Goal: Task Accomplishment & Management: Use online tool/utility

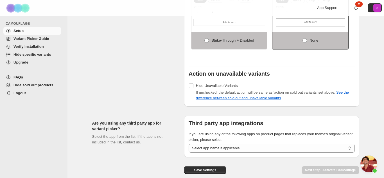
scroll to position [519, 0]
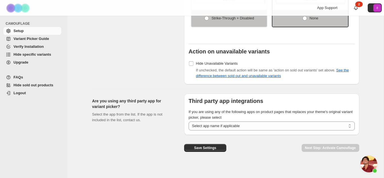
click at [21, 63] on span "Upgrade" at bounding box center [21, 62] width 15 height 4
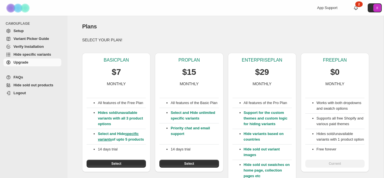
click at [37, 56] on span "Hide specific variants" at bounding box center [33, 54] width 38 height 4
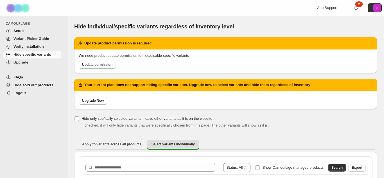
click at [34, 47] on span "Verify Installation" at bounding box center [29, 46] width 30 height 4
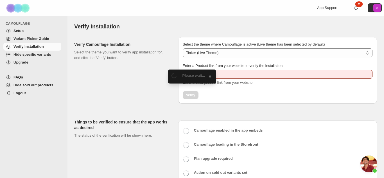
select select "**********"
type input "**********"
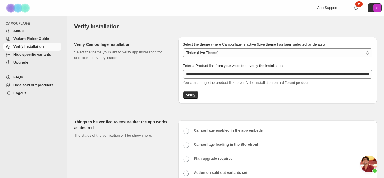
scroll to position [38, 0]
click at [194, 97] on span "Verify" at bounding box center [190, 95] width 9 height 5
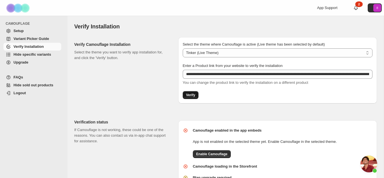
click at [191, 97] on span "Verify" at bounding box center [190, 95] width 9 height 5
drag, startPoint x: 191, startPoint y: 91, endPoint x: 191, endPoint y: 94, distance: 3.1
click at [191, 94] on button "Verify" at bounding box center [191, 95] width 16 height 8
click at [208, 155] on span "Enable Camouflage" at bounding box center [211, 154] width 31 height 5
click at [19, 31] on span "Setup" at bounding box center [19, 31] width 10 height 4
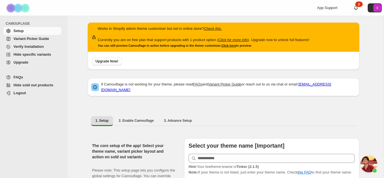
click at [20, 39] on span "Variant Picker Guide" at bounding box center [31, 39] width 35 height 4
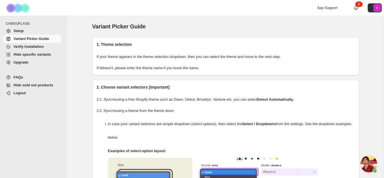
scroll to position [38, 0]
click at [28, 43] on link "Verify Installation" at bounding box center [32, 47] width 58 height 8
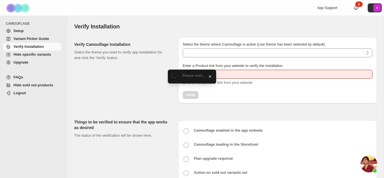
type input "**********"
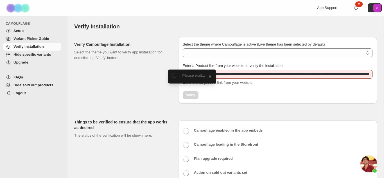
scroll to position [38, 0]
select select "**********"
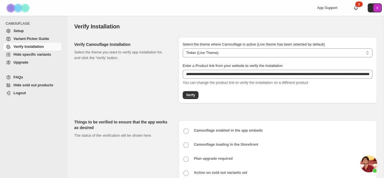
click at [42, 57] on span "Hide specific variants" at bounding box center [37, 55] width 47 height 6
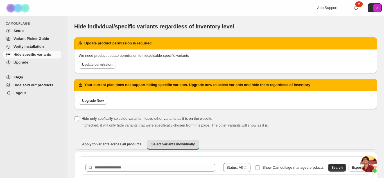
scroll to position [38, 0]
click at [19, 63] on span "Upgrade" at bounding box center [21, 62] width 15 height 4
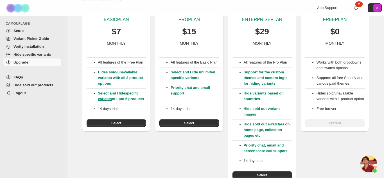
scroll to position [38, 0]
